Goal: Task Accomplishment & Management: Manage account settings

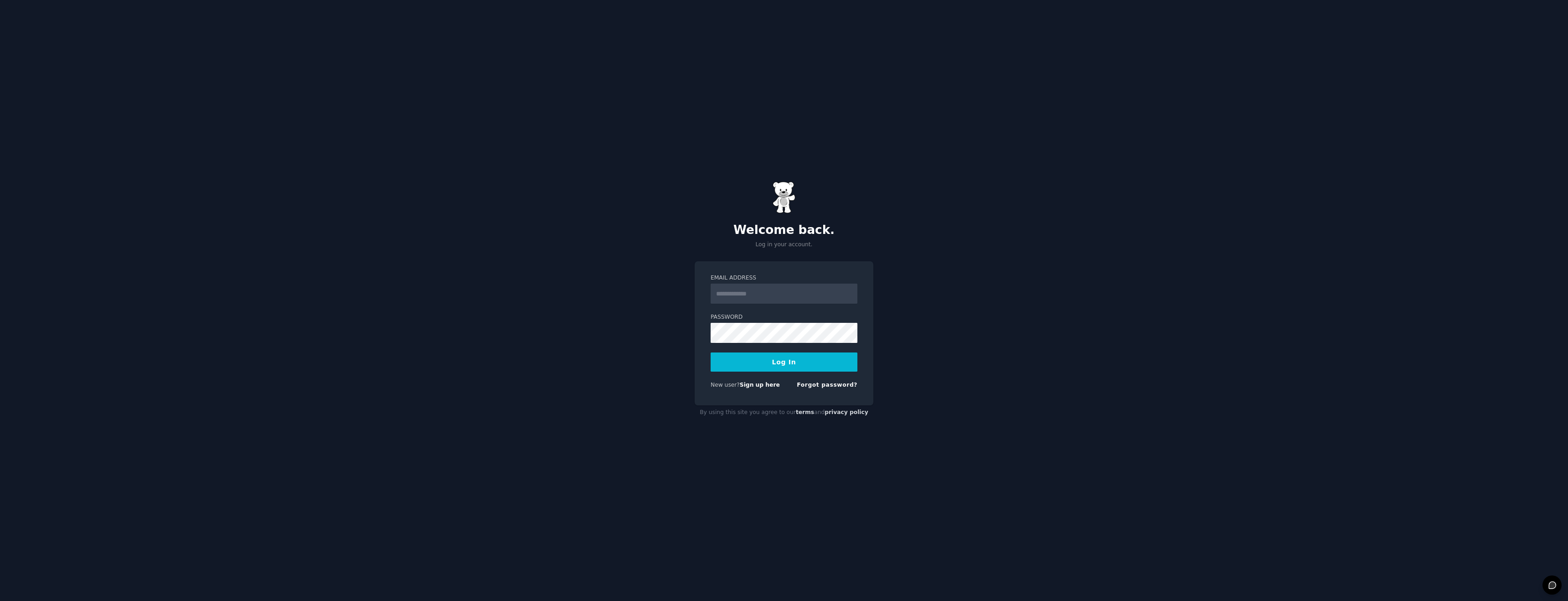
click at [790, 302] on input "Email Address" at bounding box center [784, 294] width 147 height 20
type input "**********"
click at [796, 360] on button "Log In" at bounding box center [784, 362] width 147 height 19
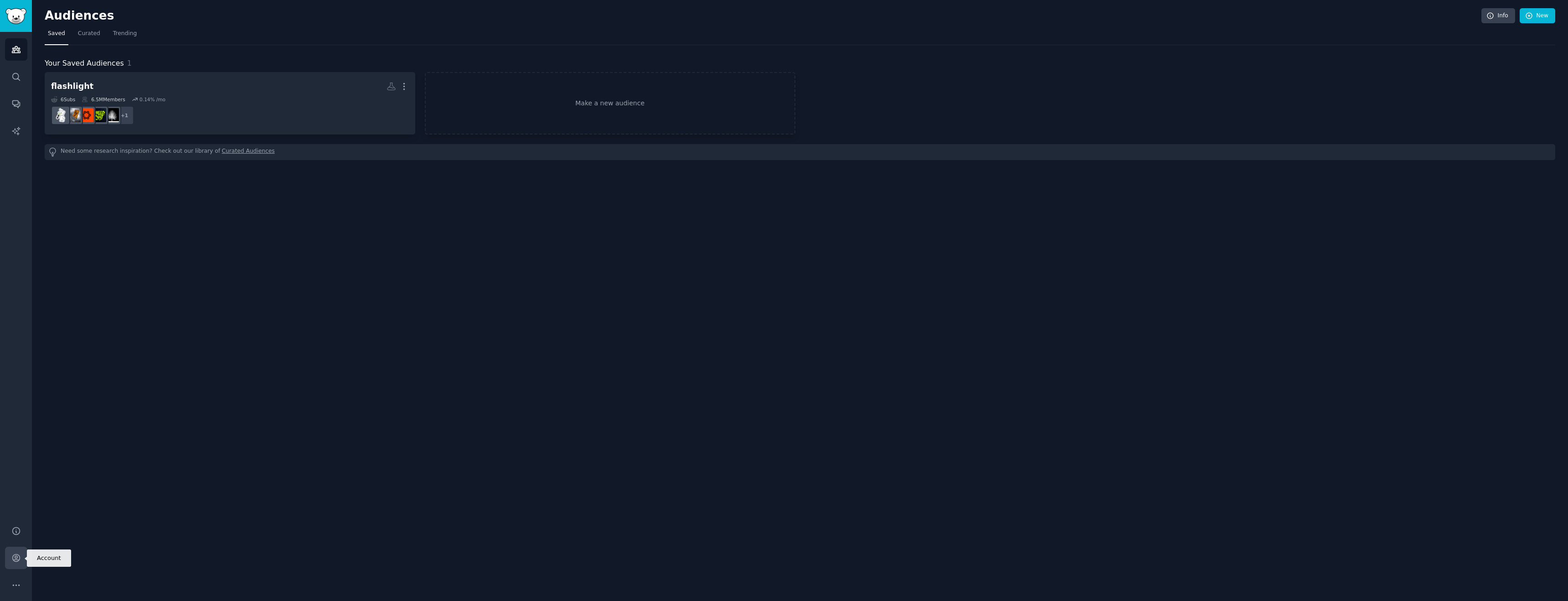
click at [19, 561] on icon "Sidebar" at bounding box center [16, 558] width 9 height 9
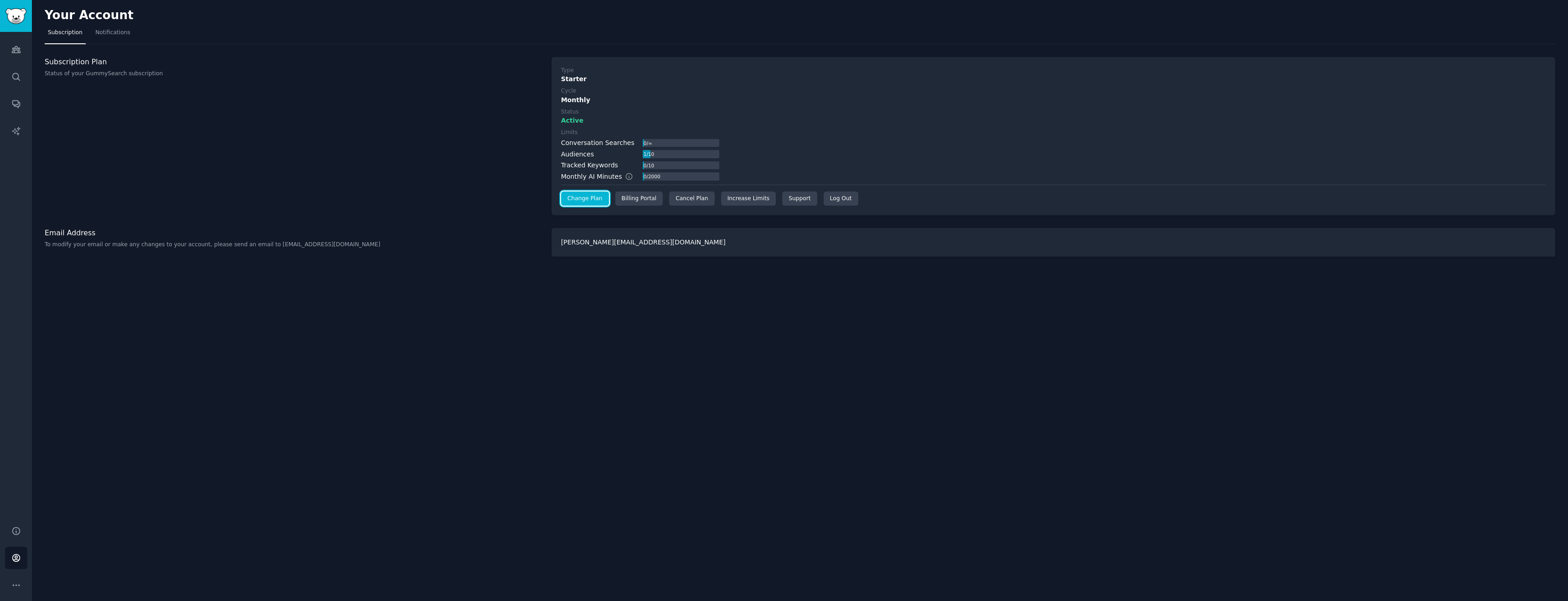
click at [587, 196] on link "Change Plan" at bounding box center [585, 199] width 48 height 15
click at [684, 199] on div "Cancel Plan" at bounding box center [691, 199] width 45 height 15
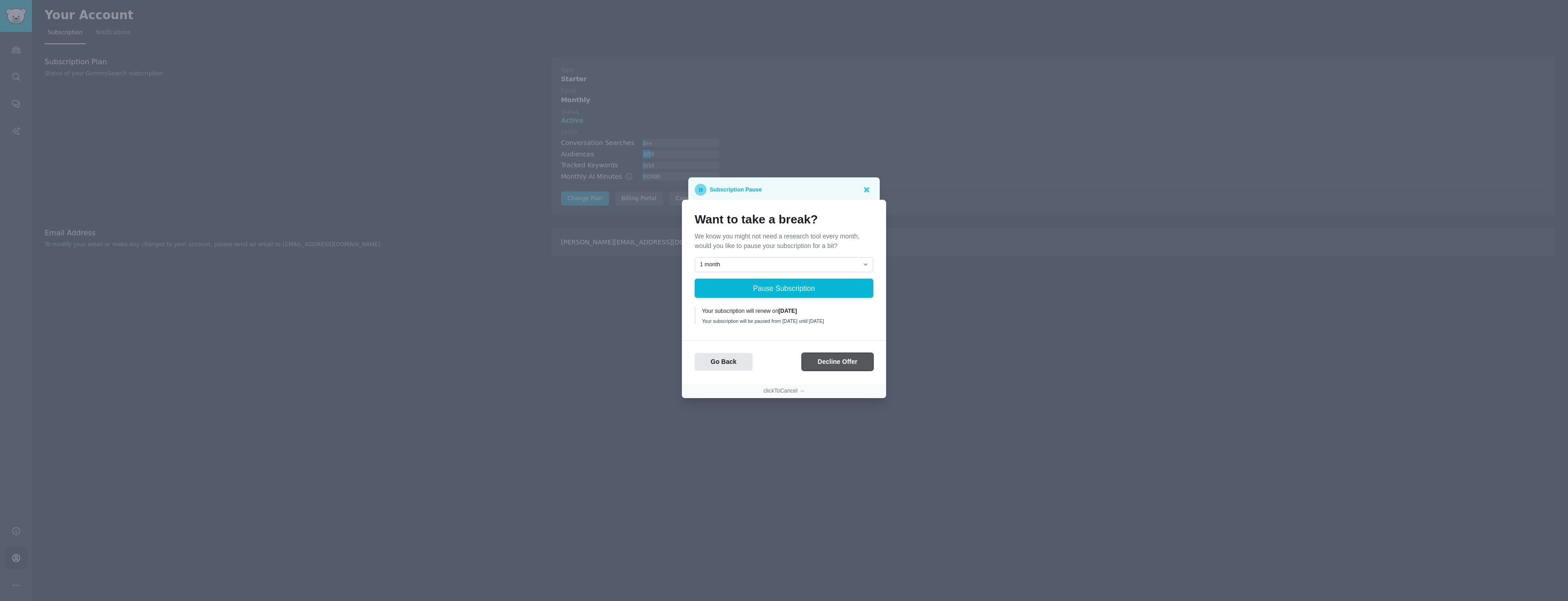
click at [852, 362] on button "Decline Offer" at bounding box center [837, 362] width 72 height 18
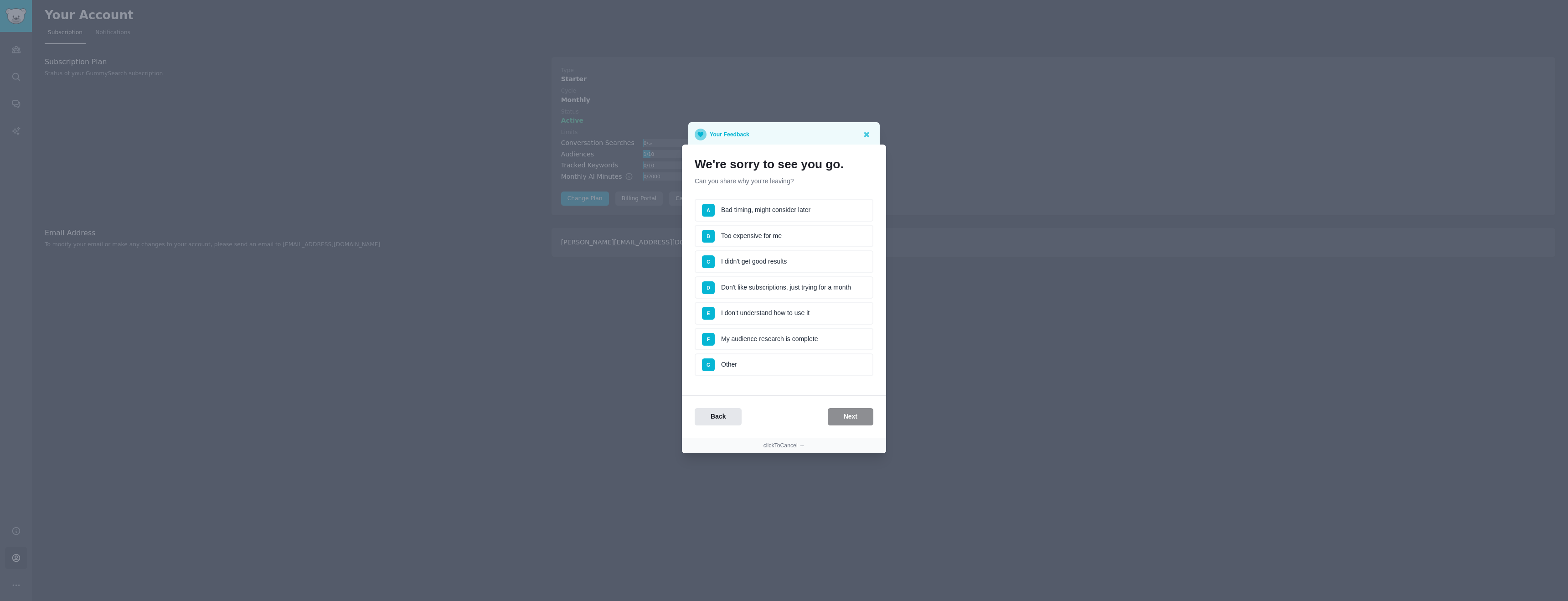
drag, startPoint x: 841, startPoint y: 421, endPoint x: 782, endPoint y: 397, distance: 63.7
click at [841, 421] on div "Back Next" at bounding box center [784, 417] width 204 height 18
click at [787, 333] on li "F My audience research is complete" at bounding box center [784, 339] width 179 height 23
click at [861, 424] on button "Next" at bounding box center [851, 417] width 46 height 18
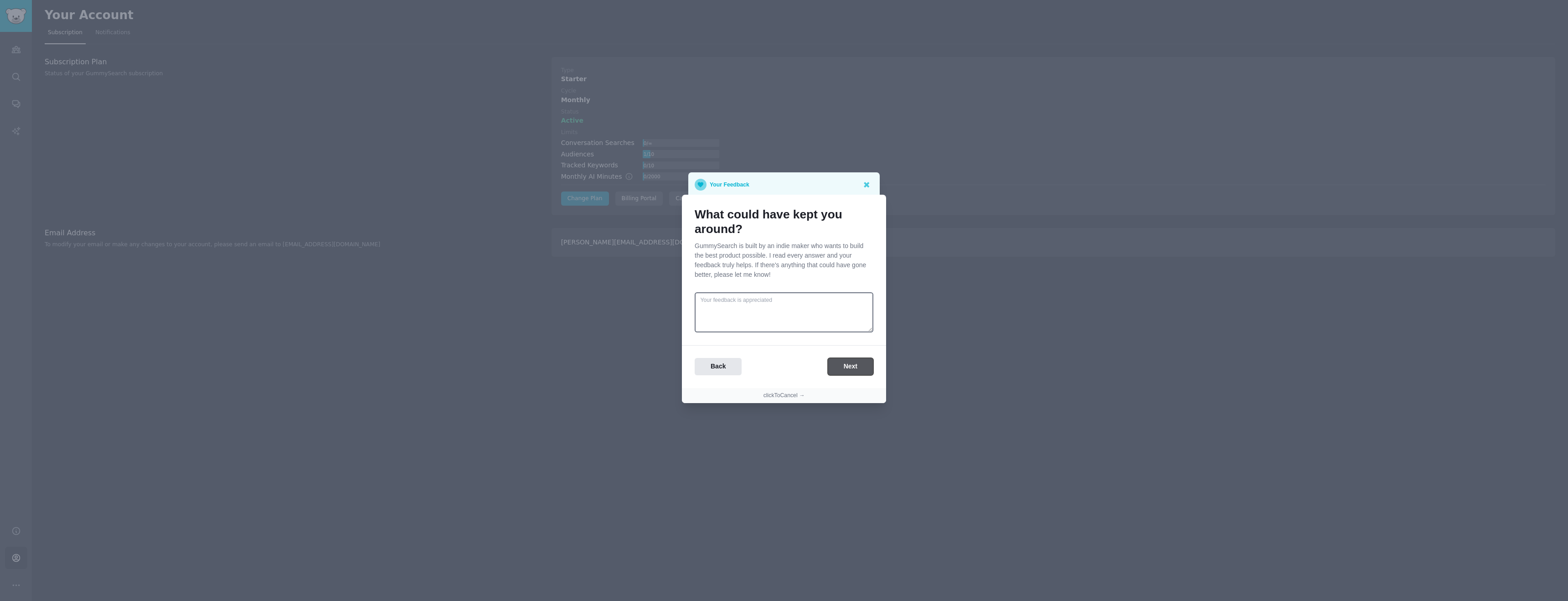
click at [855, 370] on button "Next" at bounding box center [851, 367] width 46 height 18
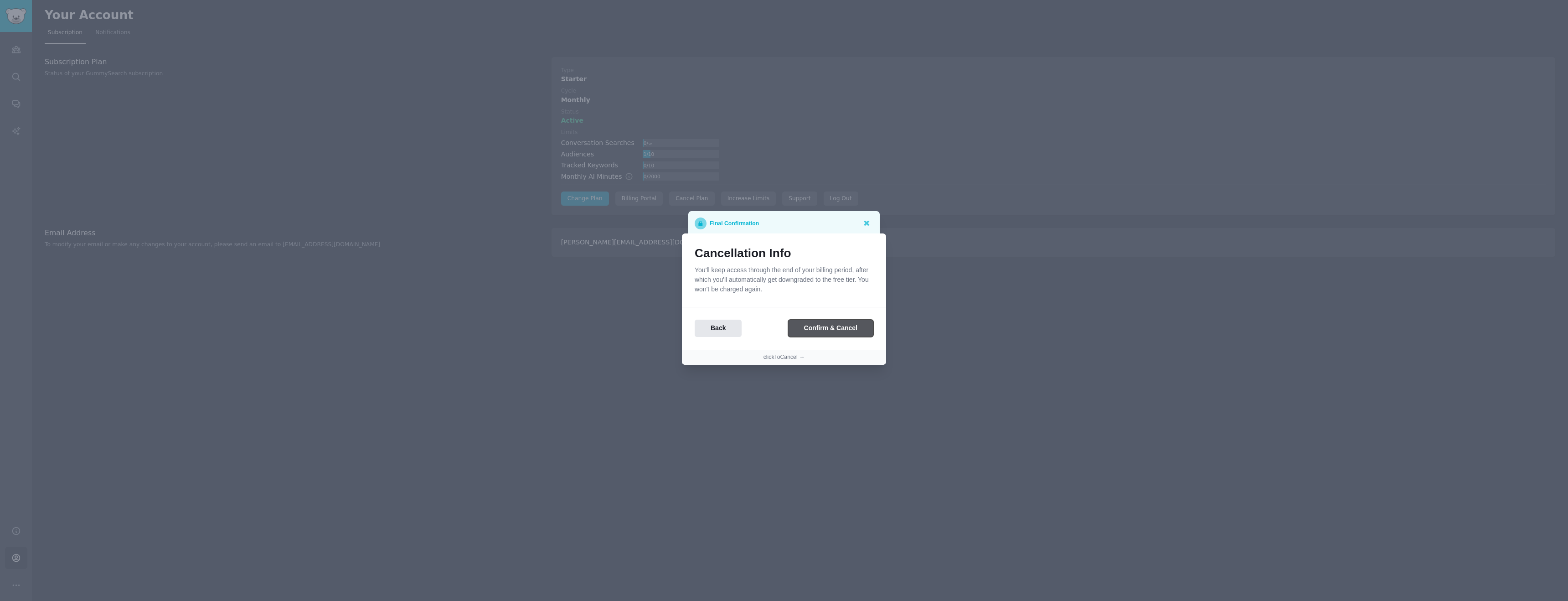
click at [819, 329] on button "Confirm & Cancel" at bounding box center [831, 329] width 85 height 18
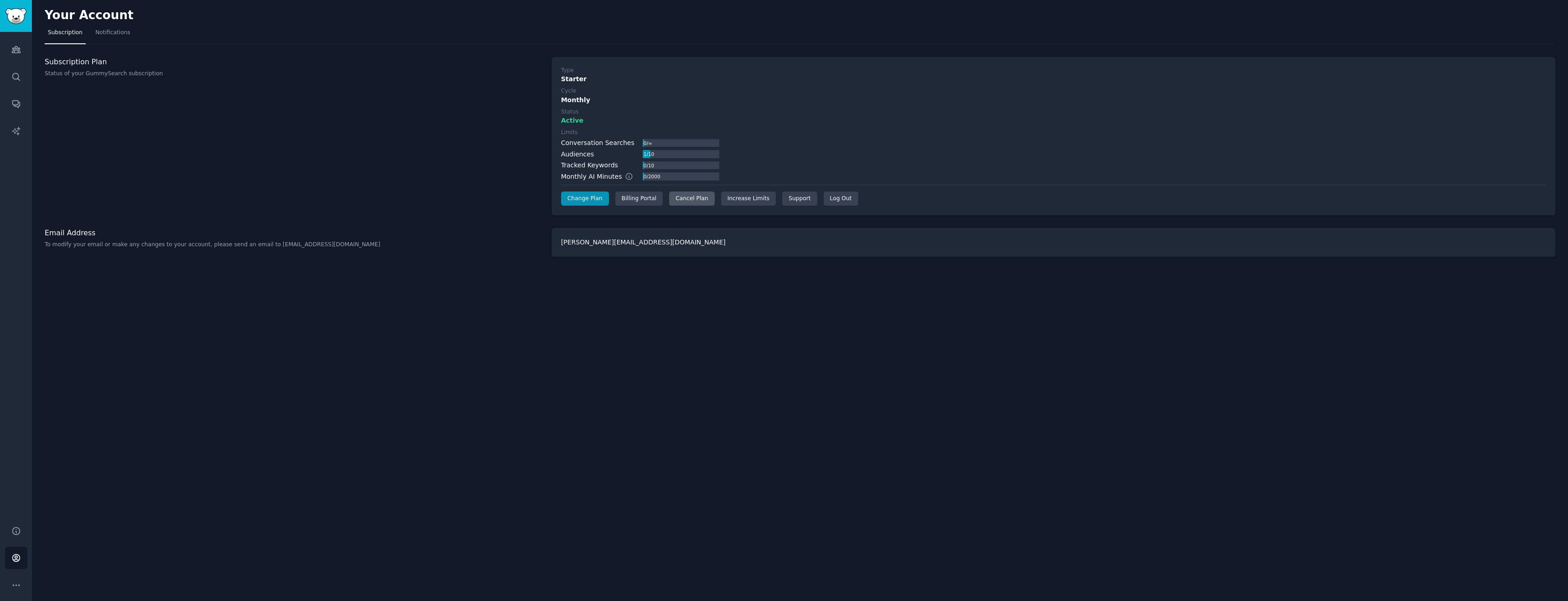
click at [682, 199] on div "Cancel Plan" at bounding box center [691, 199] width 45 height 15
